Goal: Transaction & Acquisition: Purchase product/service

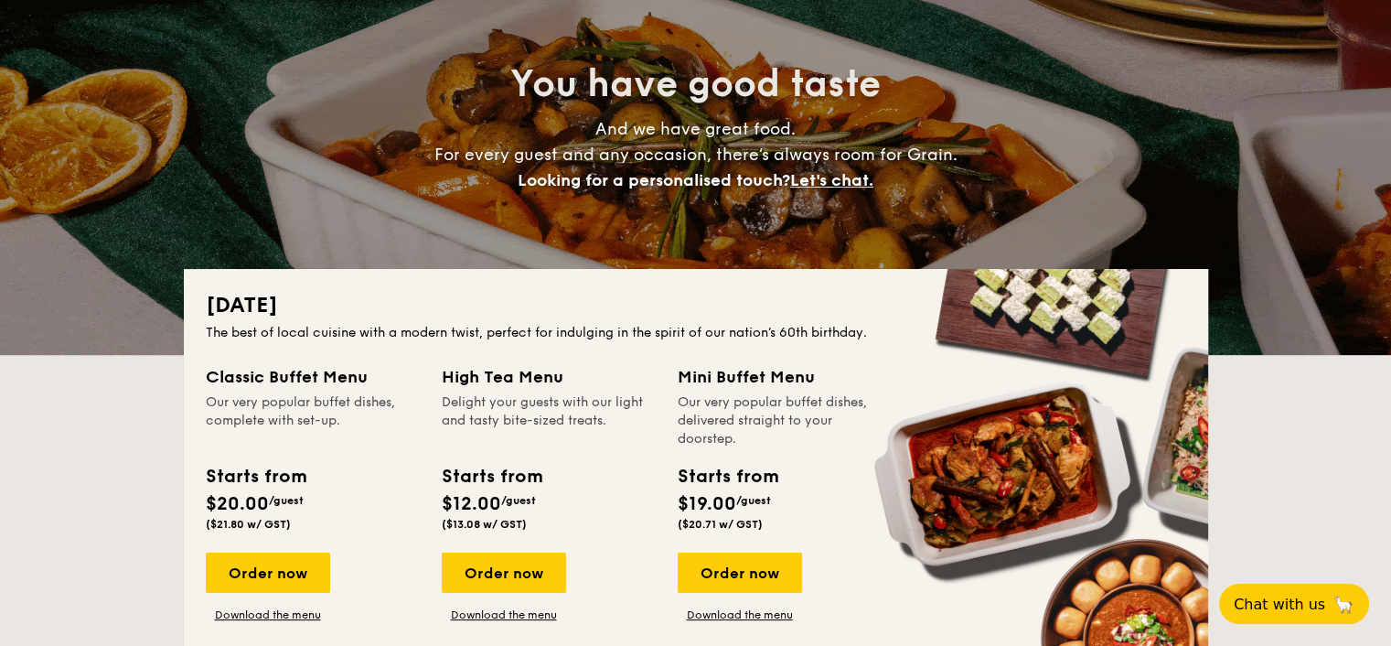
scroll to position [243, 0]
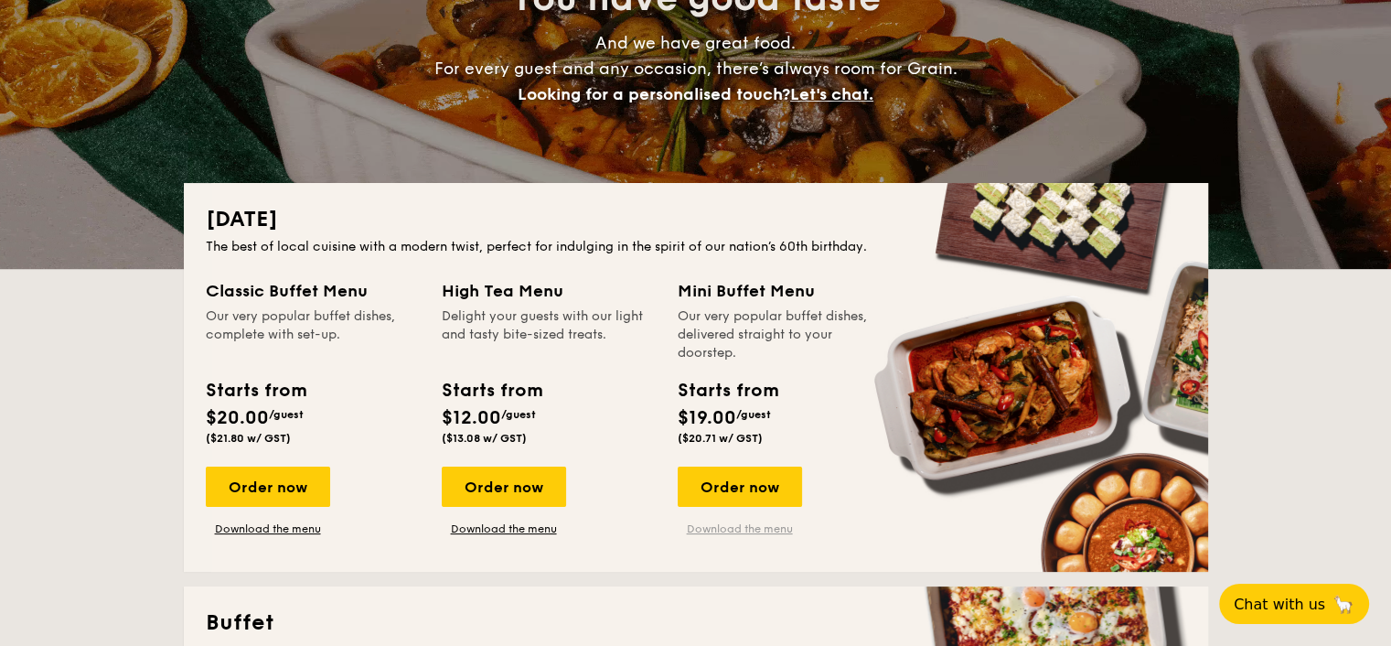
click at [724, 527] on link "Download the menu" at bounding box center [740, 528] width 124 height 15
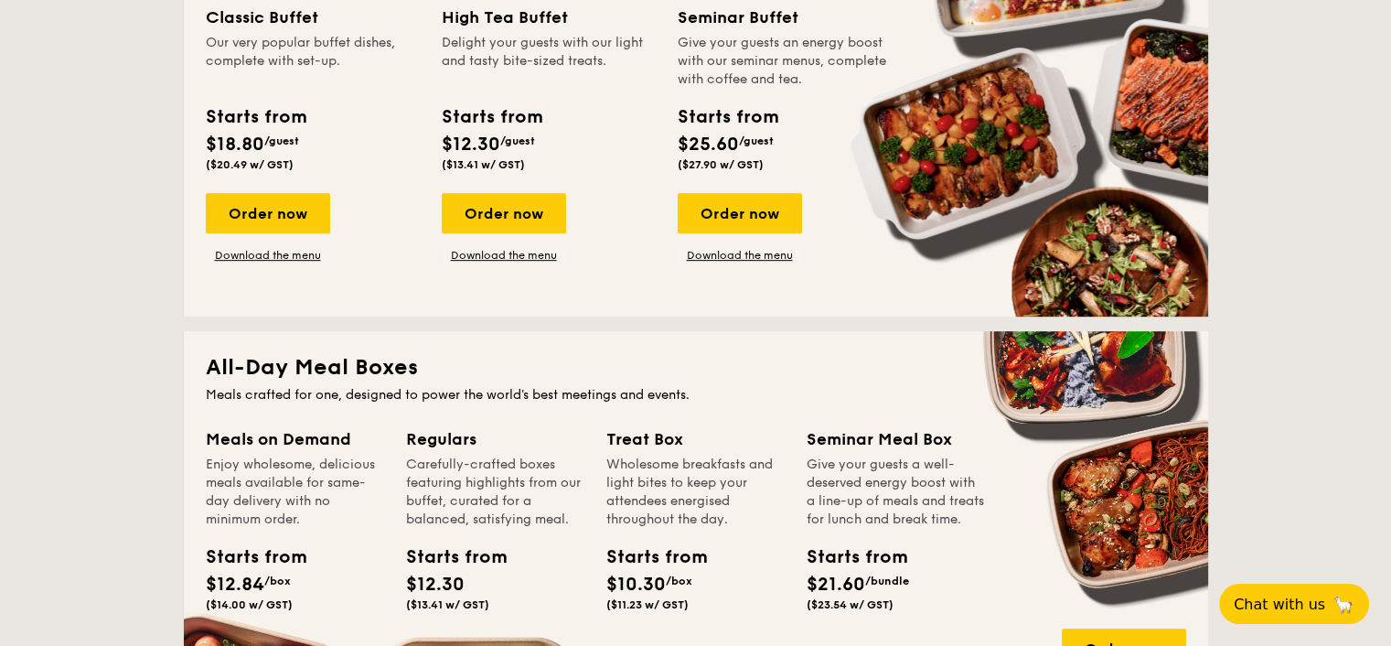
scroll to position [975, 0]
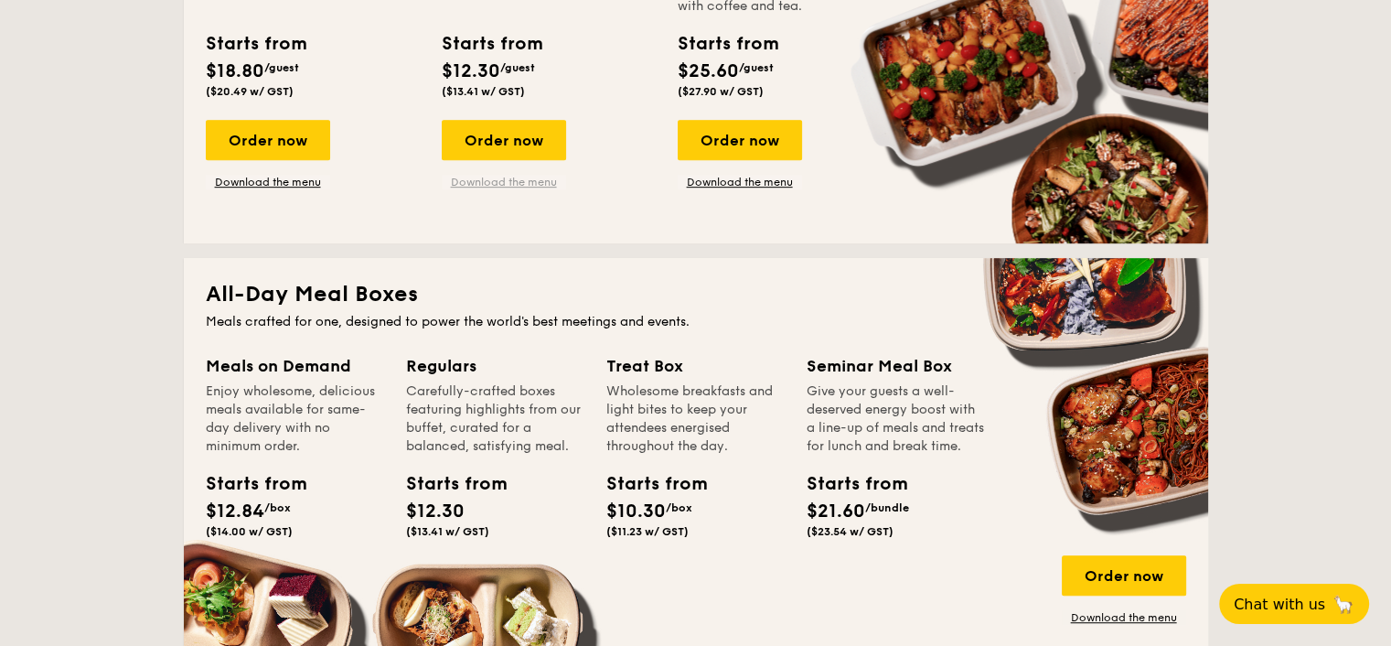
click at [517, 185] on link "Download the menu" at bounding box center [504, 182] width 124 height 15
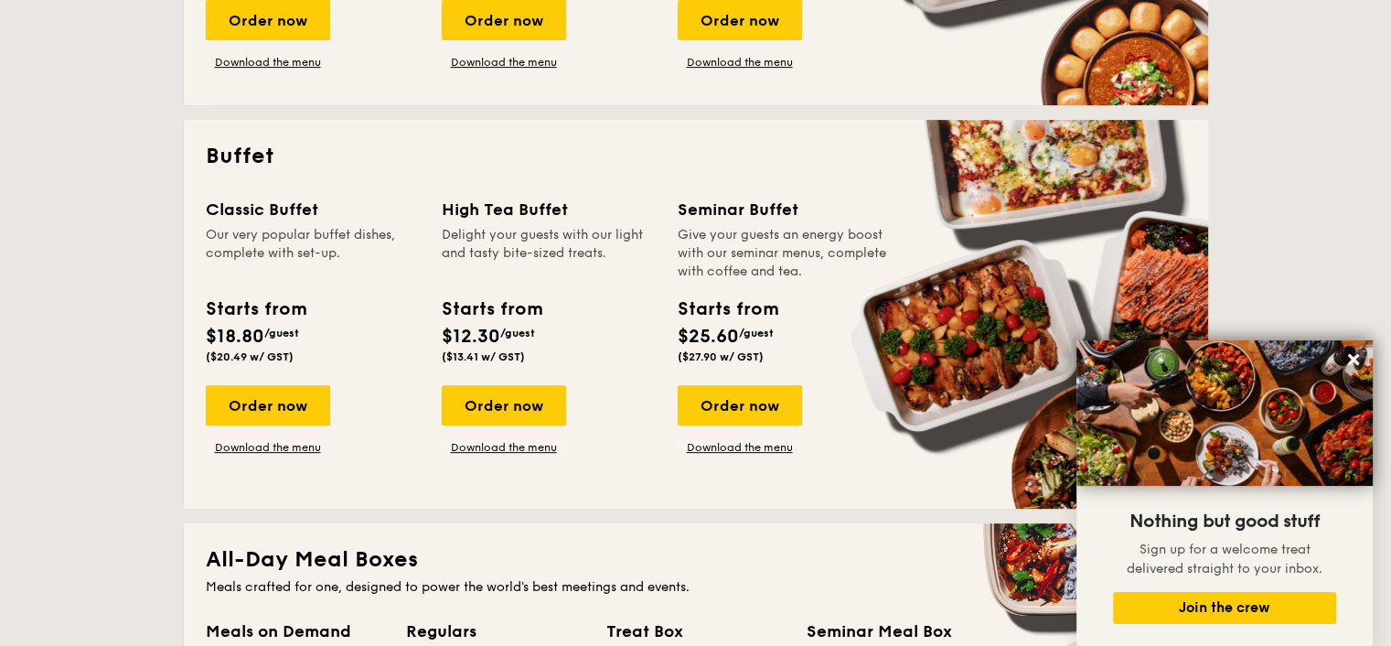
scroll to position [609, 0]
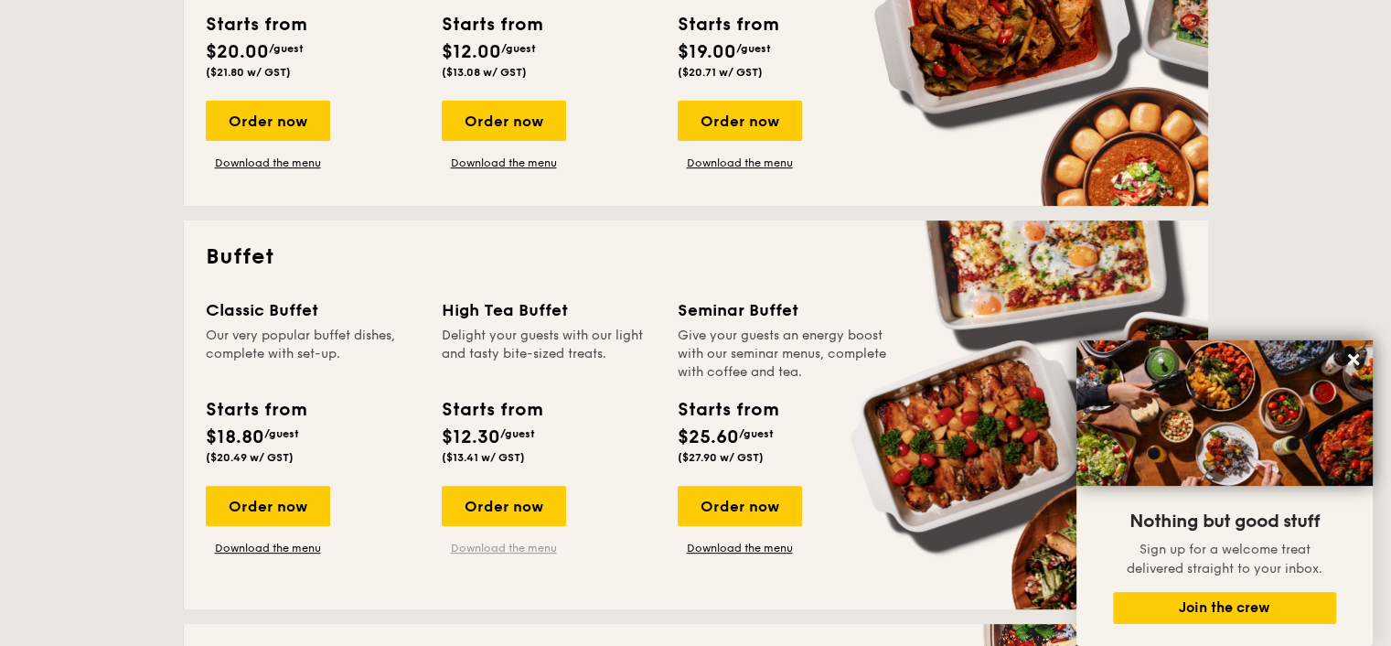
click at [517, 545] on link "Download the menu" at bounding box center [504, 547] width 124 height 15
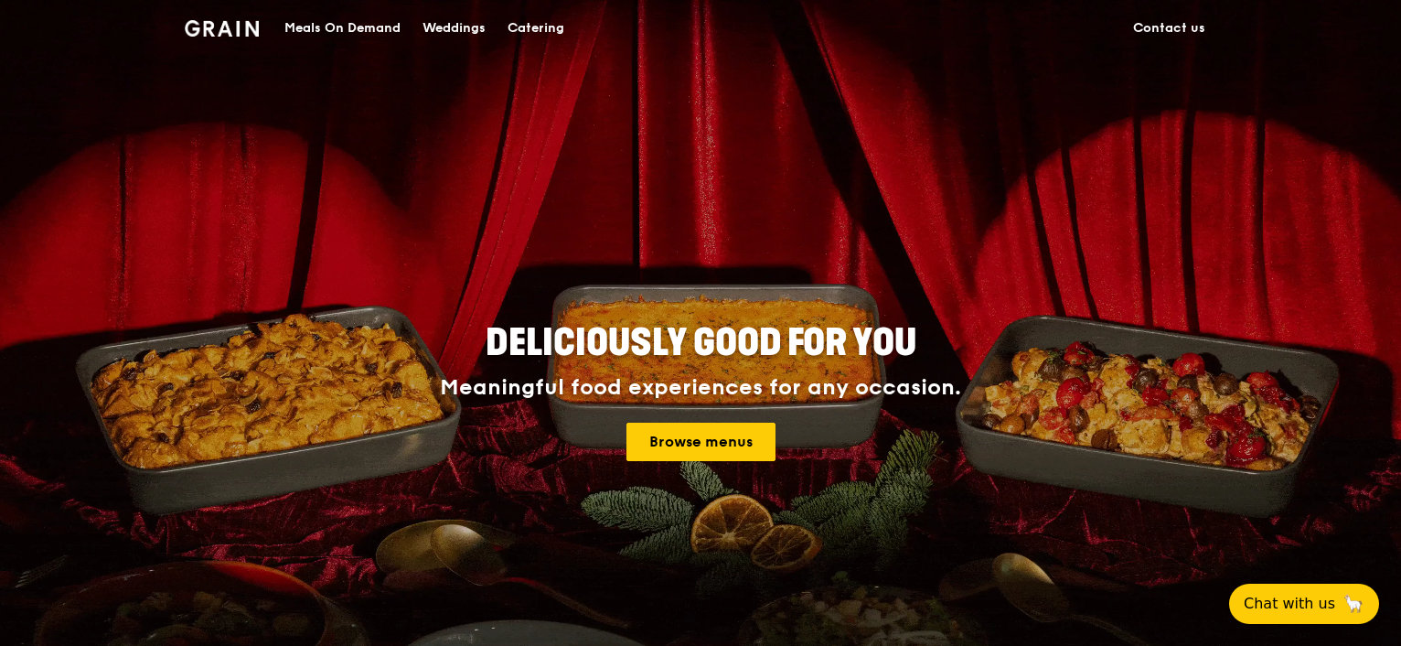
click at [541, 25] on div "Catering" at bounding box center [535, 28] width 57 height 55
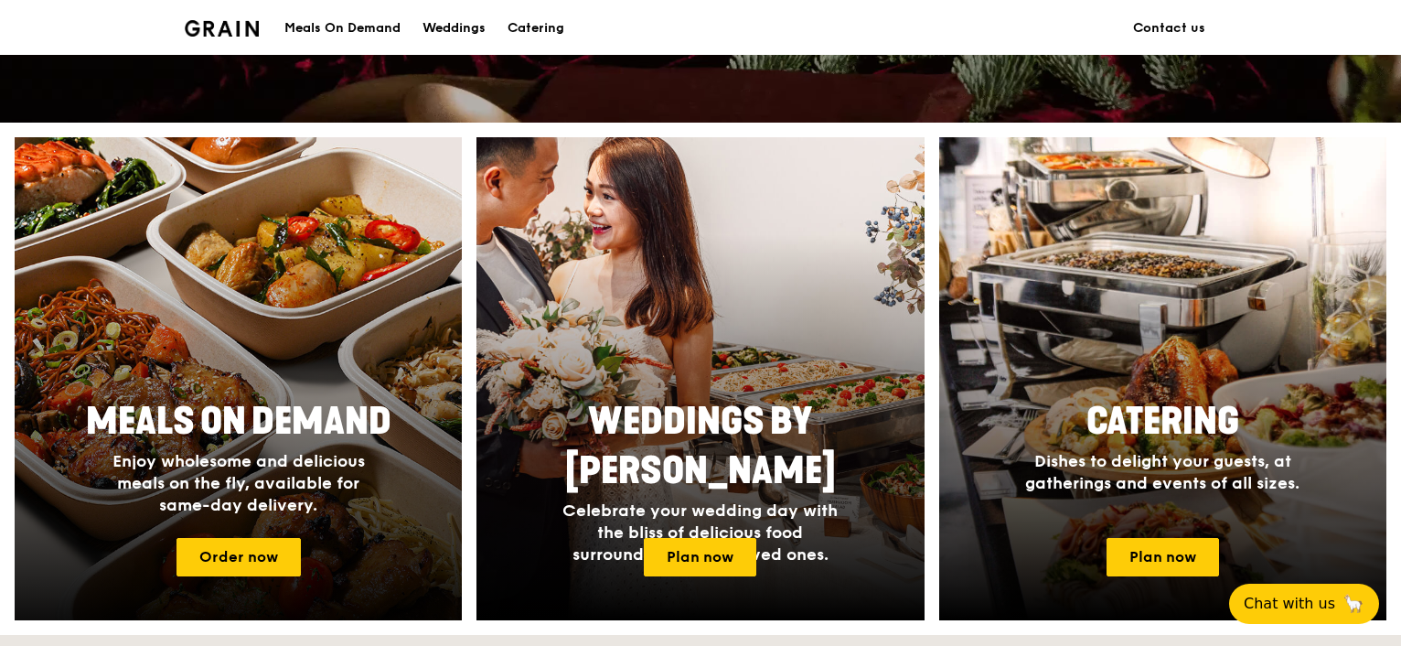
scroll to position [1219, 0]
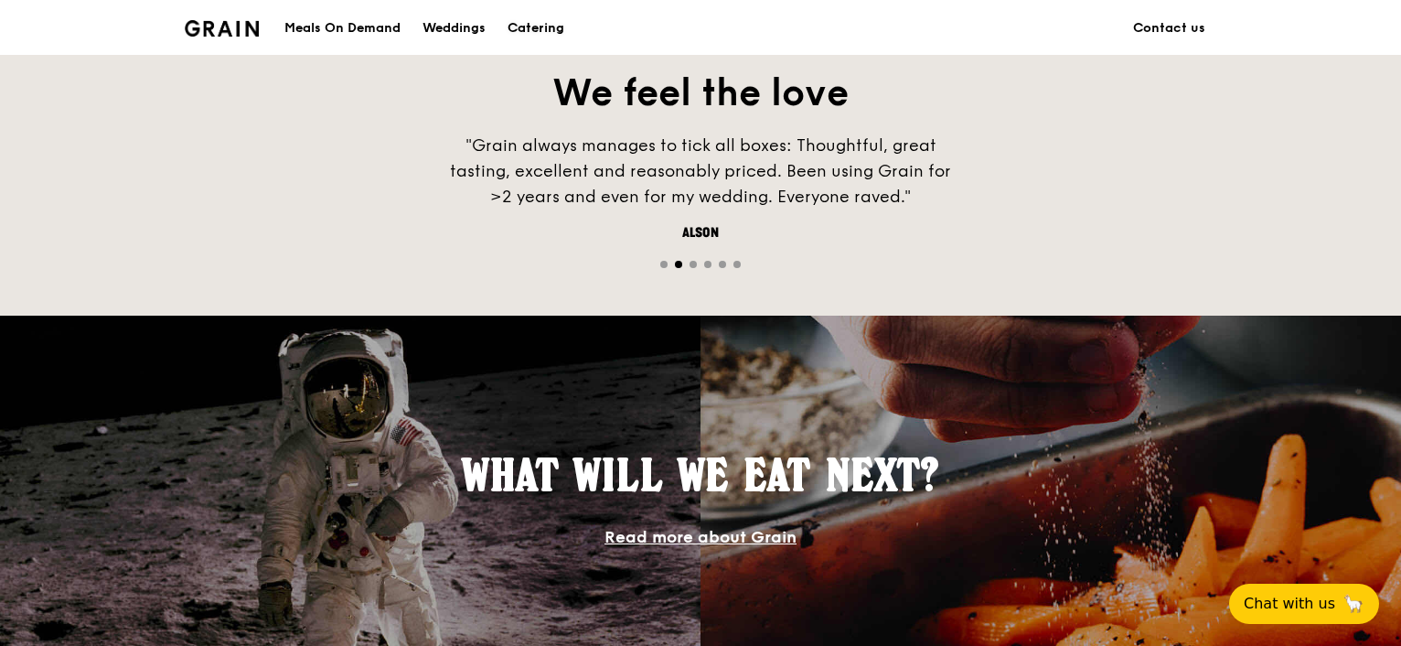
click at [536, 21] on div "Catering" at bounding box center [535, 28] width 57 height 55
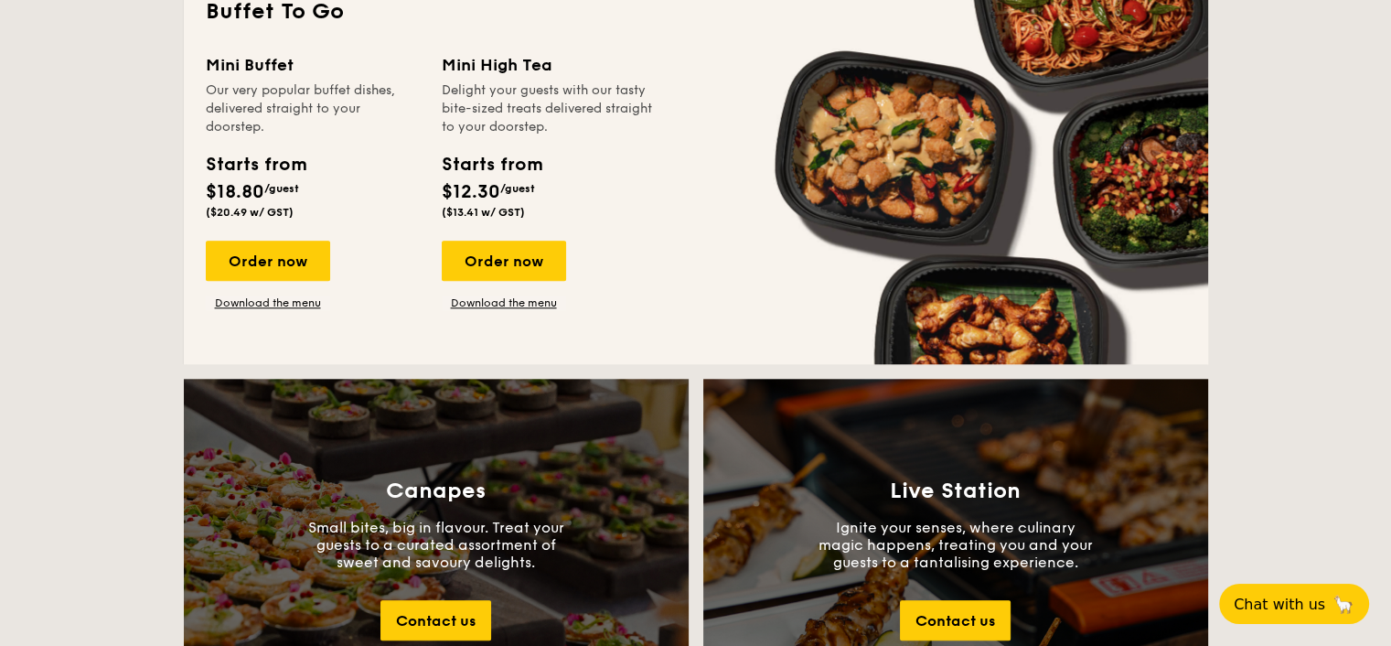
scroll to position [1706, 0]
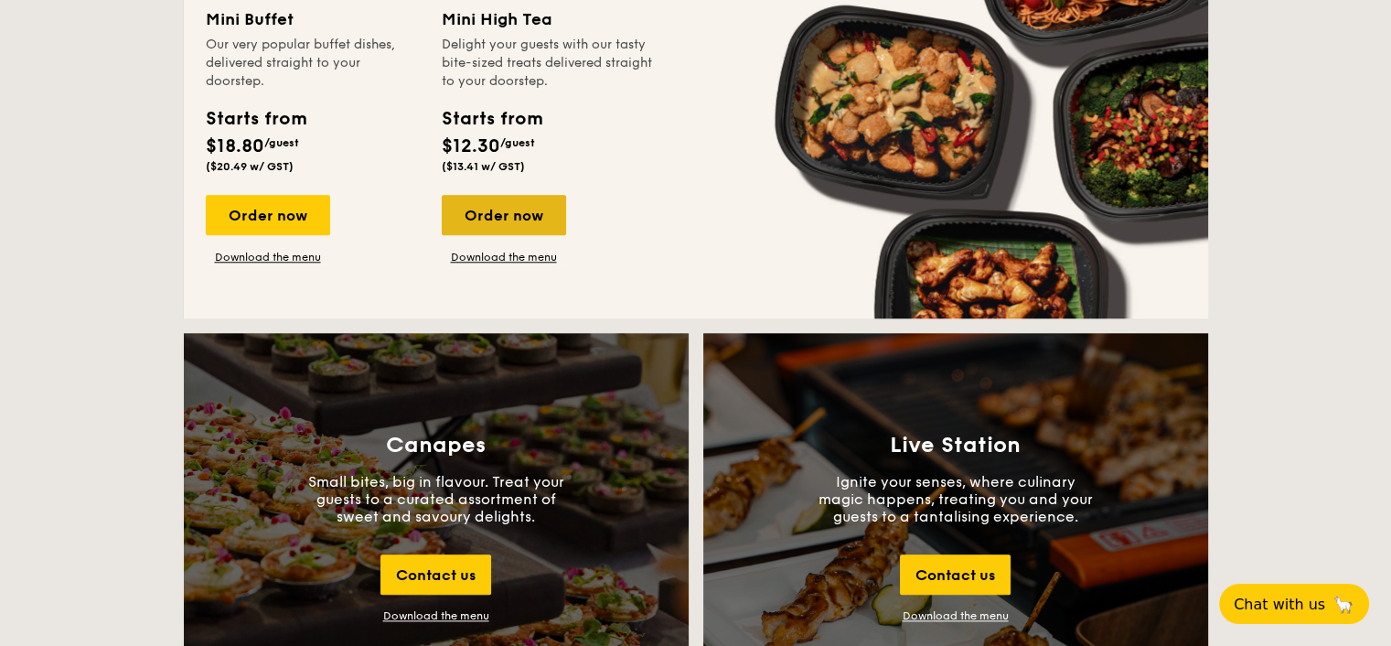
click at [517, 208] on div "Order now" at bounding box center [504, 215] width 124 height 40
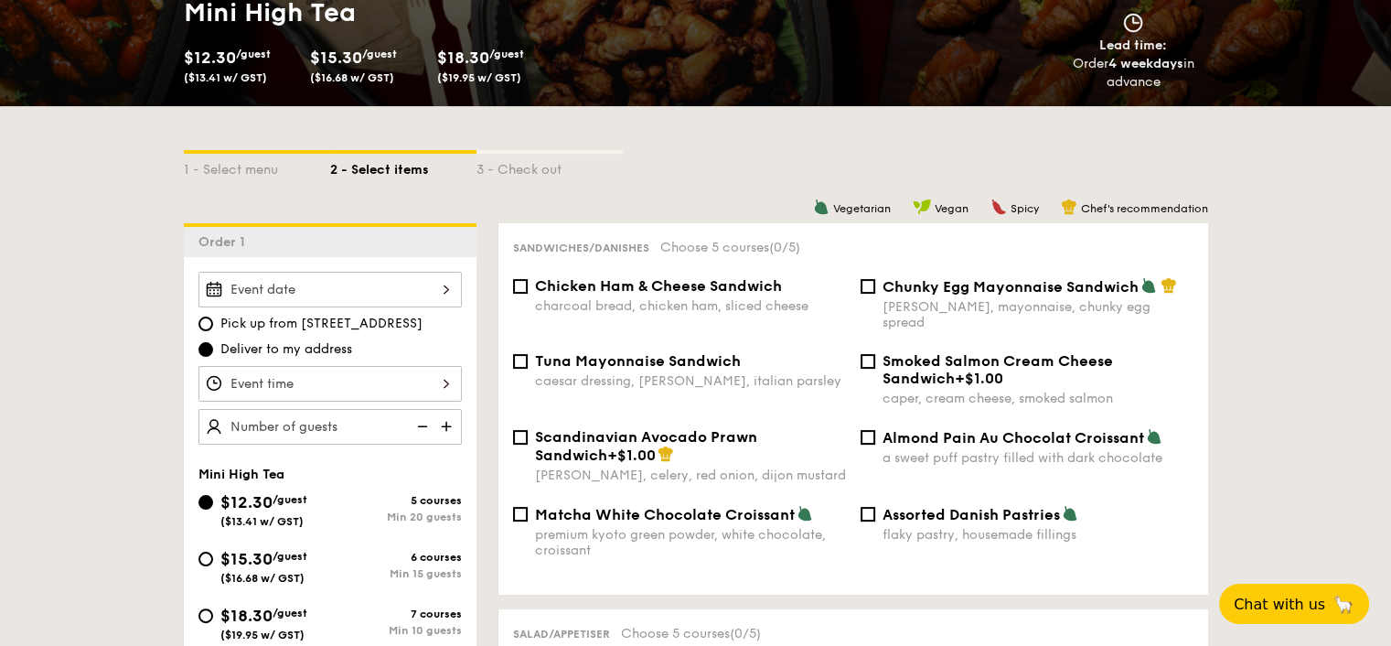
scroll to position [366, 0]
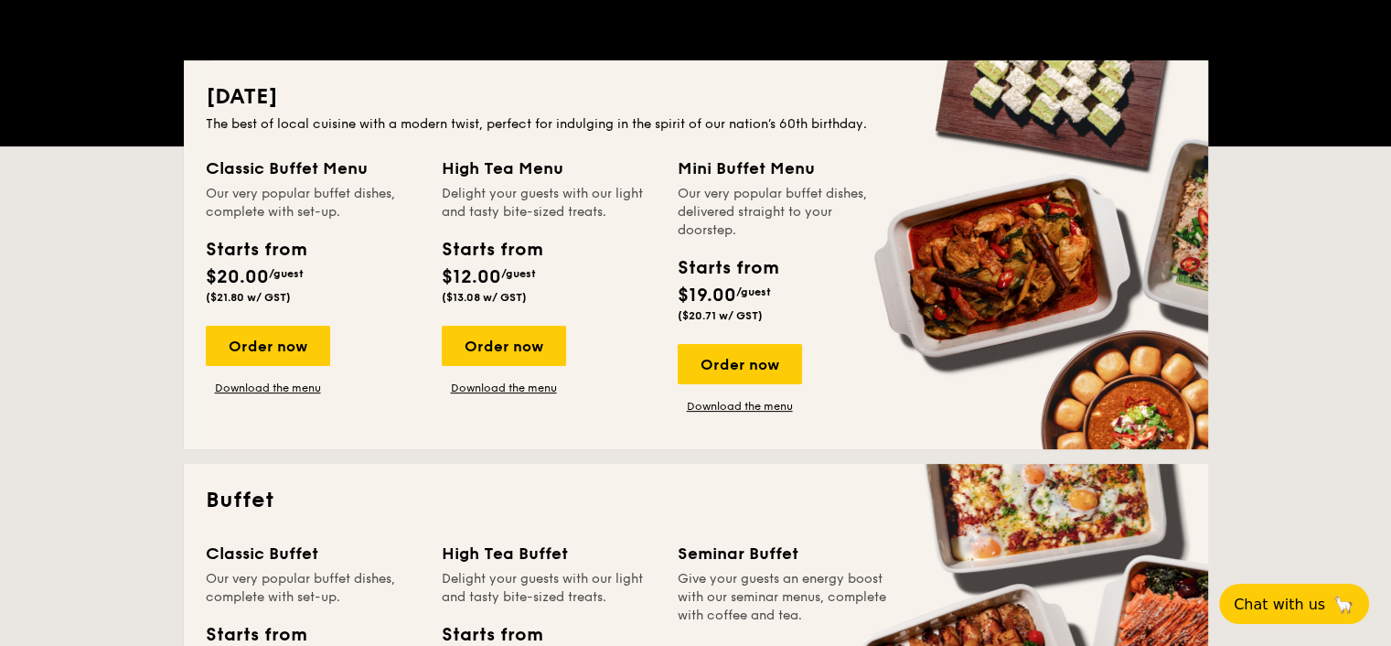
scroll to position [3705, 0]
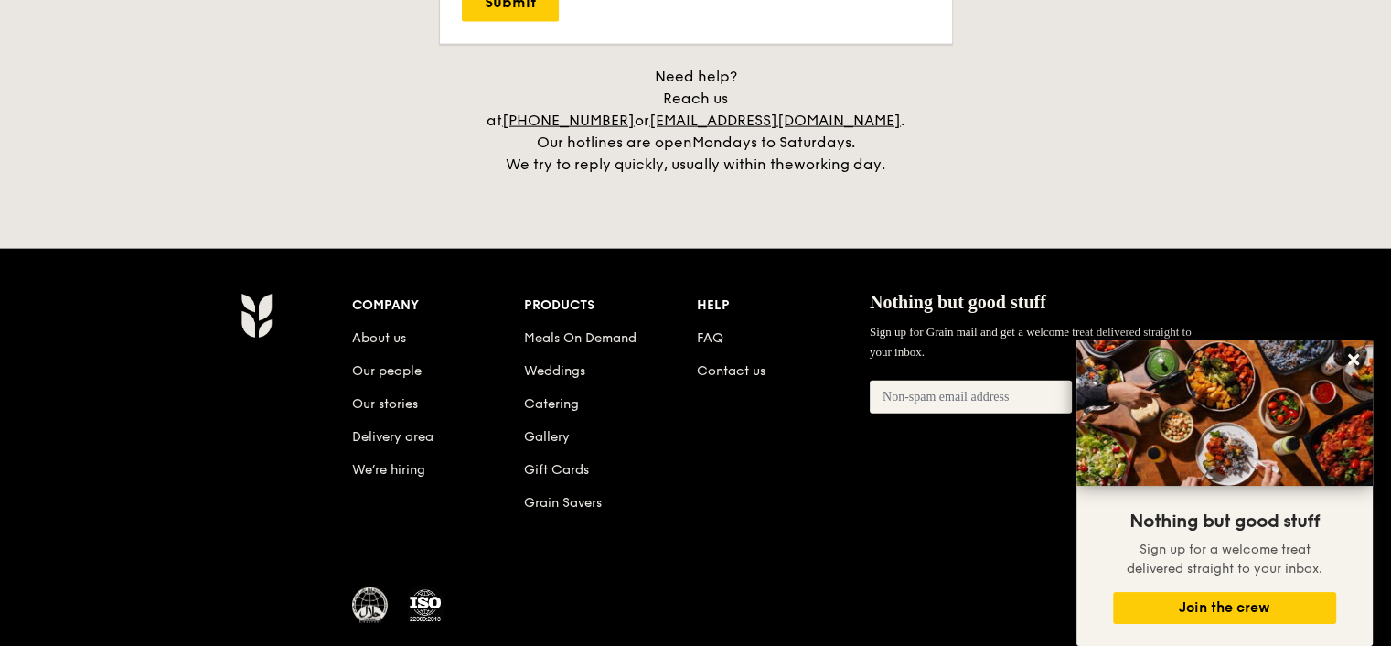
scroll to position [4312, 0]
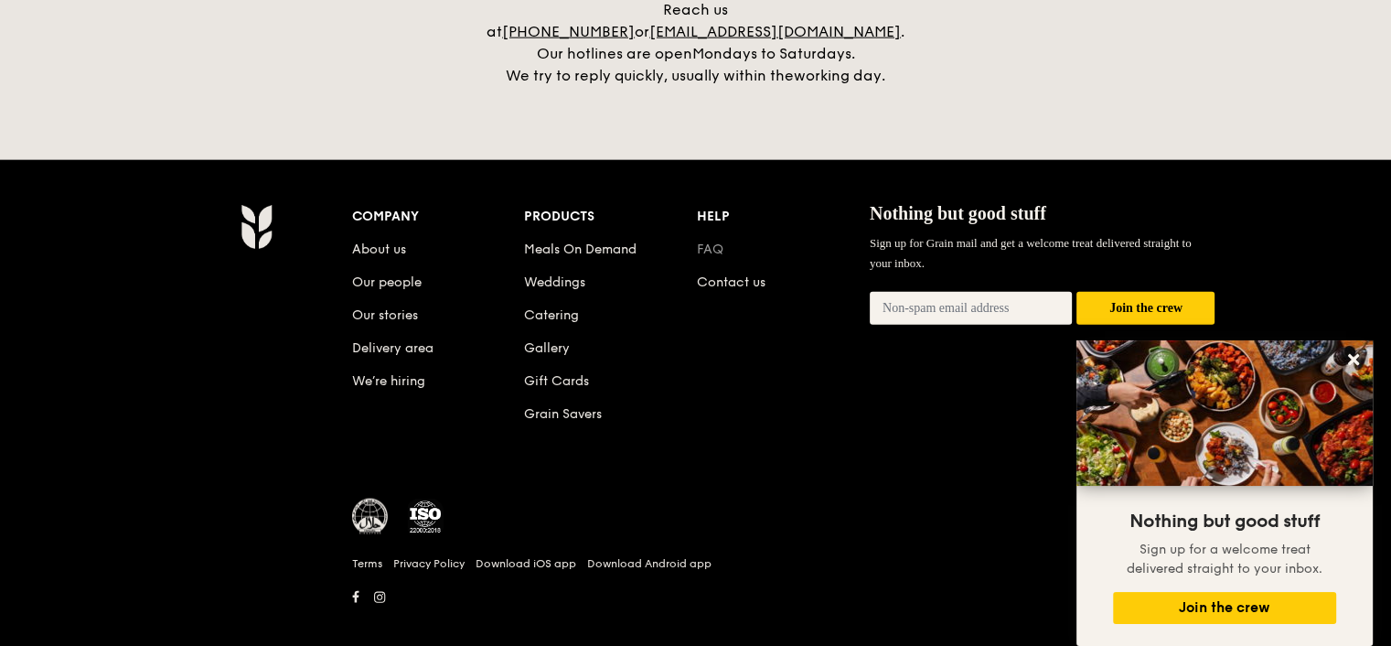
click at [712, 241] on link "FAQ" at bounding box center [710, 249] width 27 height 16
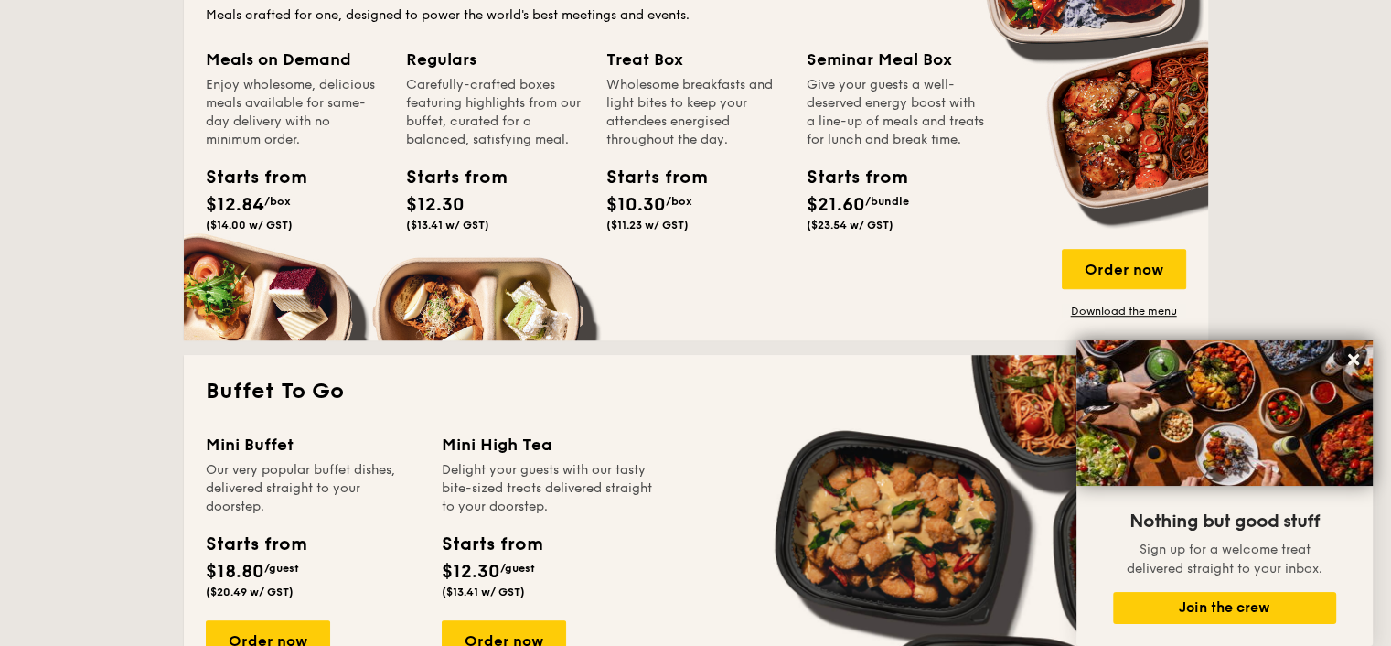
scroll to position [898, 0]
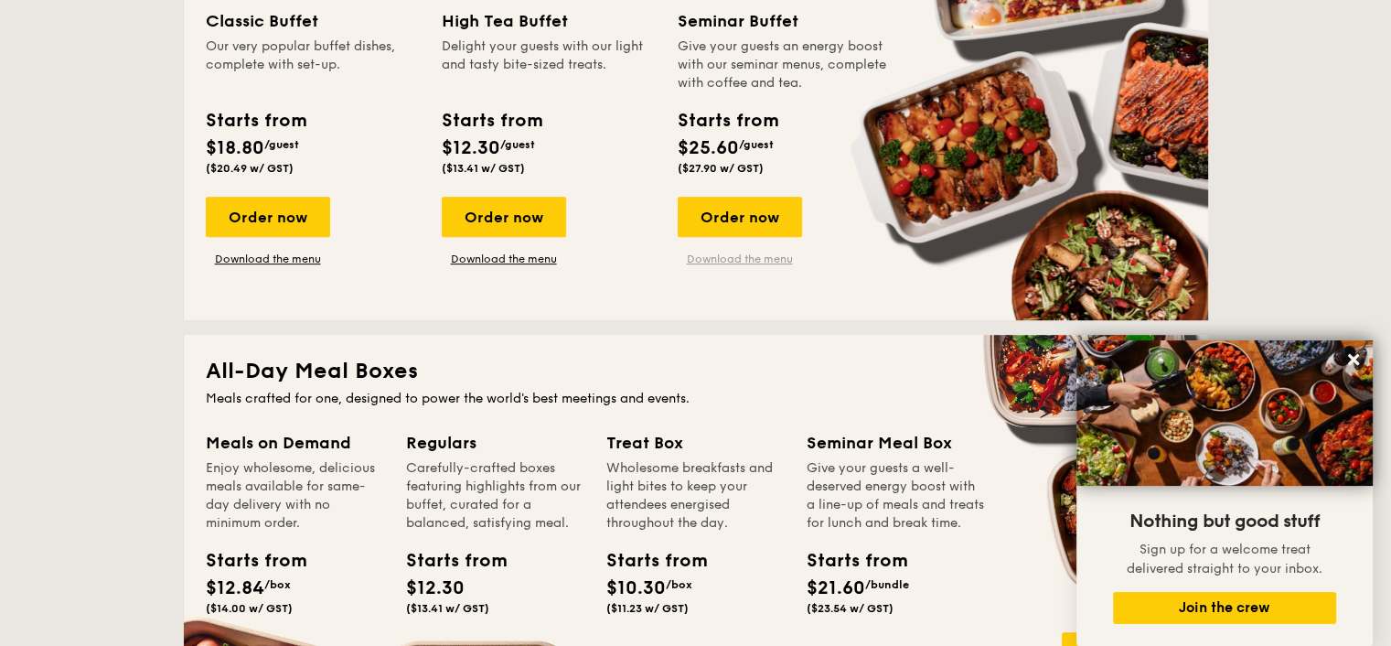
click at [738, 261] on link "Download the menu" at bounding box center [740, 258] width 124 height 15
